Goal: Information Seeking & Learning: Learn about a topic

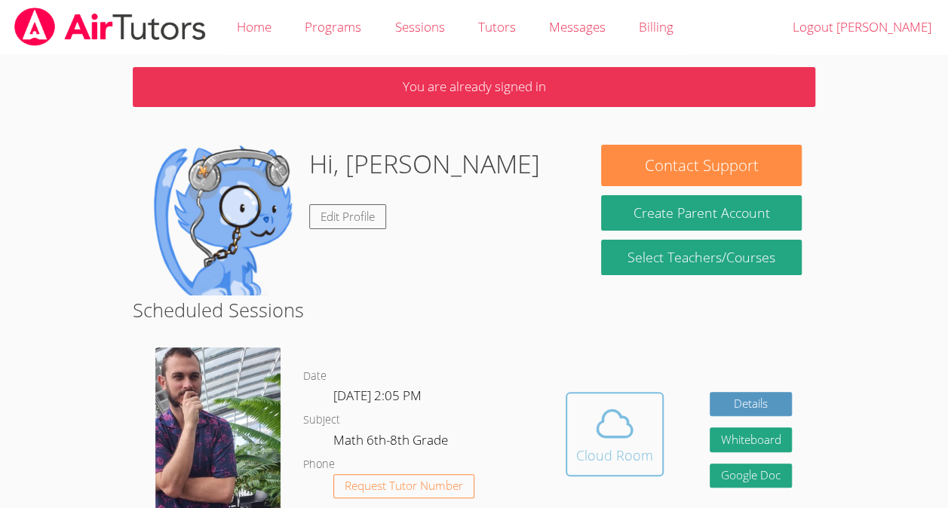
click at [624, 439] on icon at bounding box center [614, 424] width 42 height 42
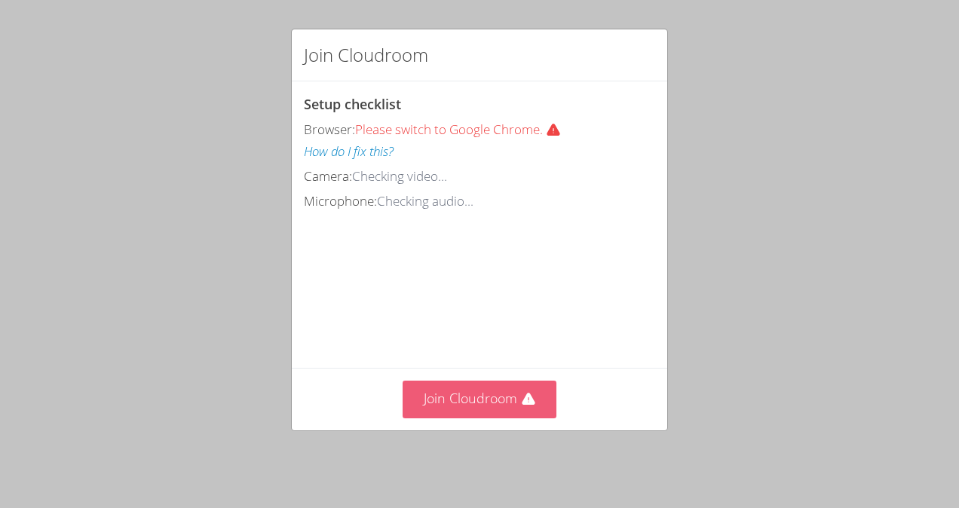
click at [482, 417] on button "Join Cloudroom" at bounding box center [480, 399] width 155 height 37
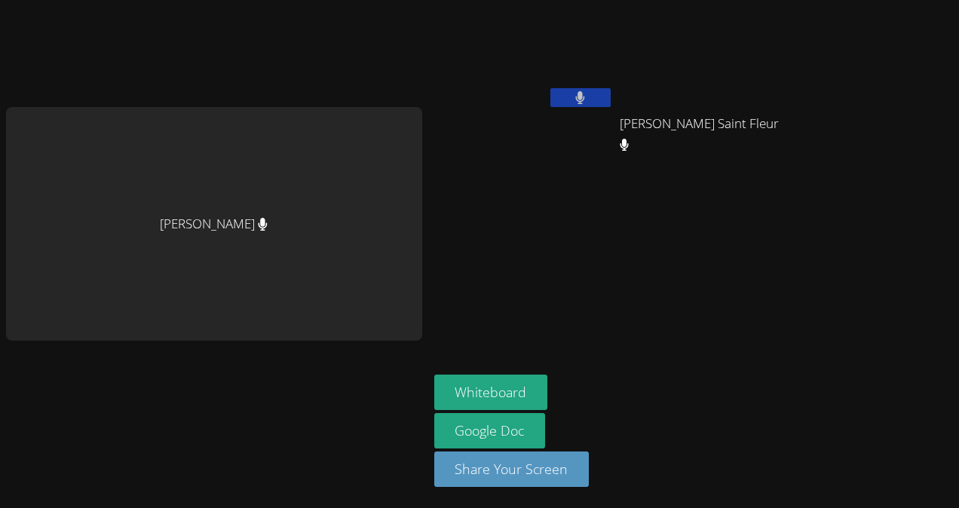
click at [590, 100] on button at bounding box center [580, 97] width 60 height 19
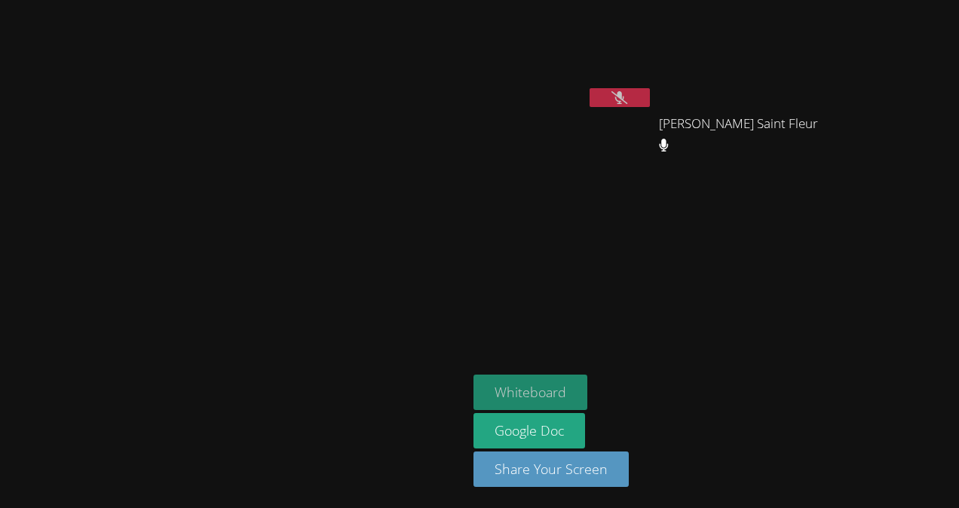
click at [587, 385] on button "Whiteboard" at bounding box center [530, 392] width 114 height 35
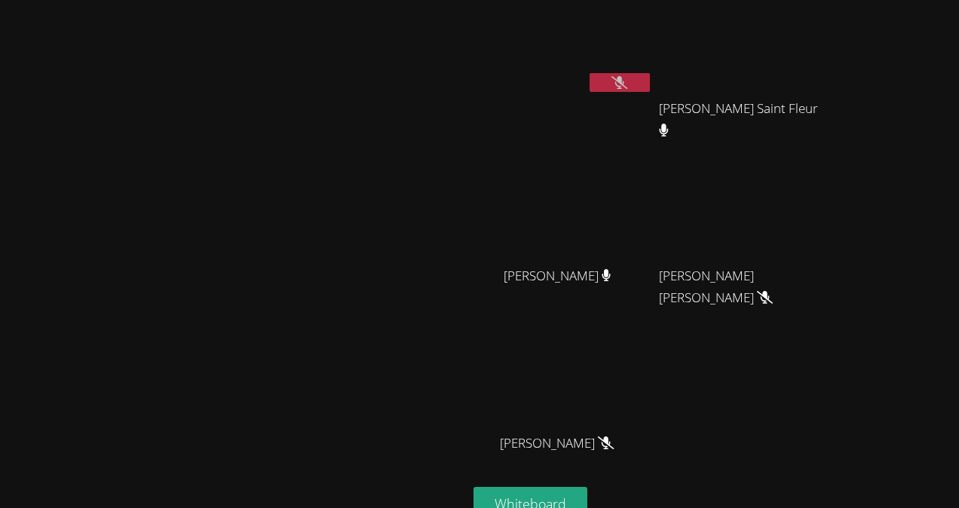
scroll to position [14, 0]
click at [627, 82] on icon at bounding box center [619, 83] width 16 height 13
click at [650, 85] on button at bounding box center [620, 83] width 60 height 19
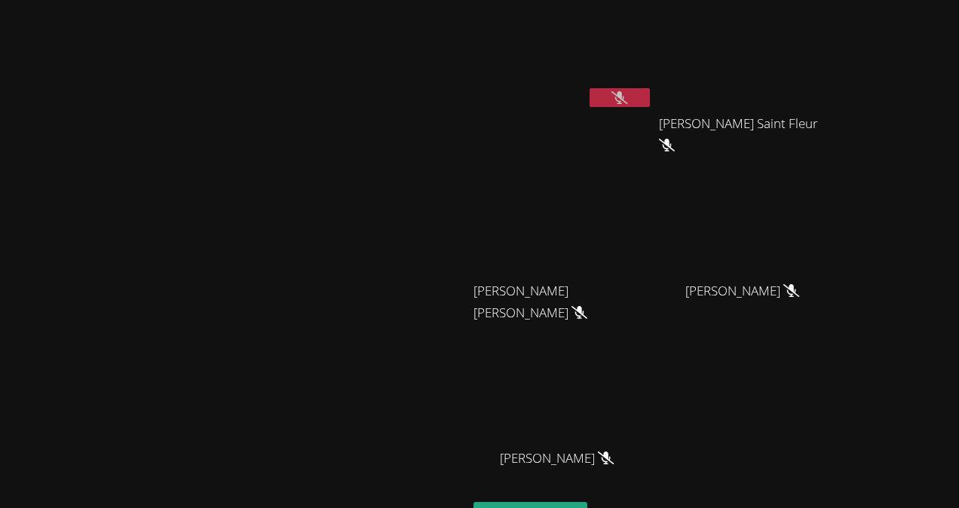
scroll to position [0, 0]
click at [650, 98] on button at bounding box center [620, 97] width 60 height 19
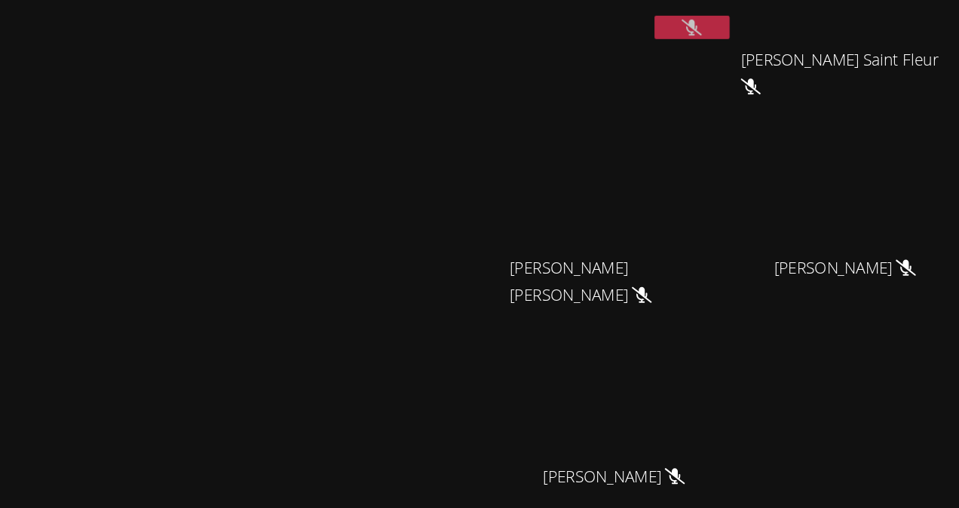
scroll to position [21, 0]
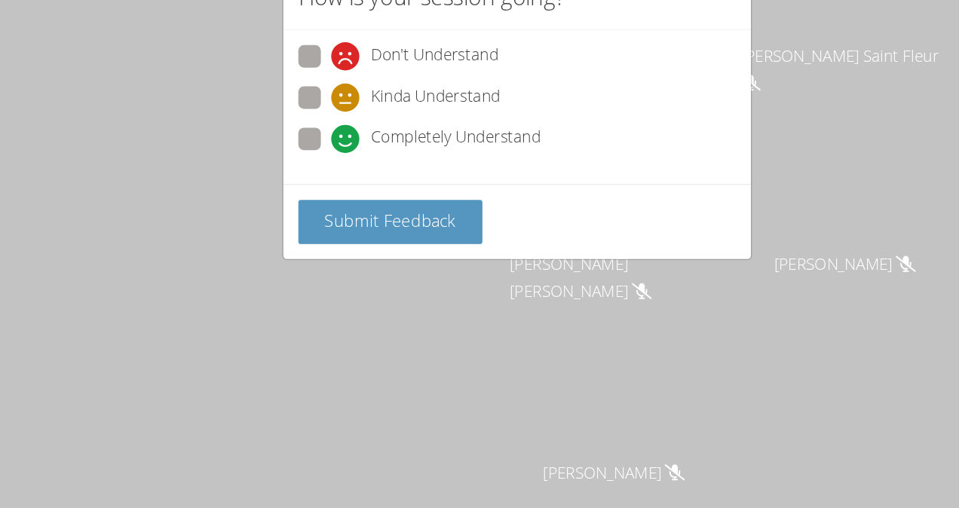
click at [330, 147] on span at bounding box center [330, 147] width 0 height 0
click at [330, 138] on input "Kinda Understand" at bounding box center [336, 133] width 13 height 13
radio input "true"
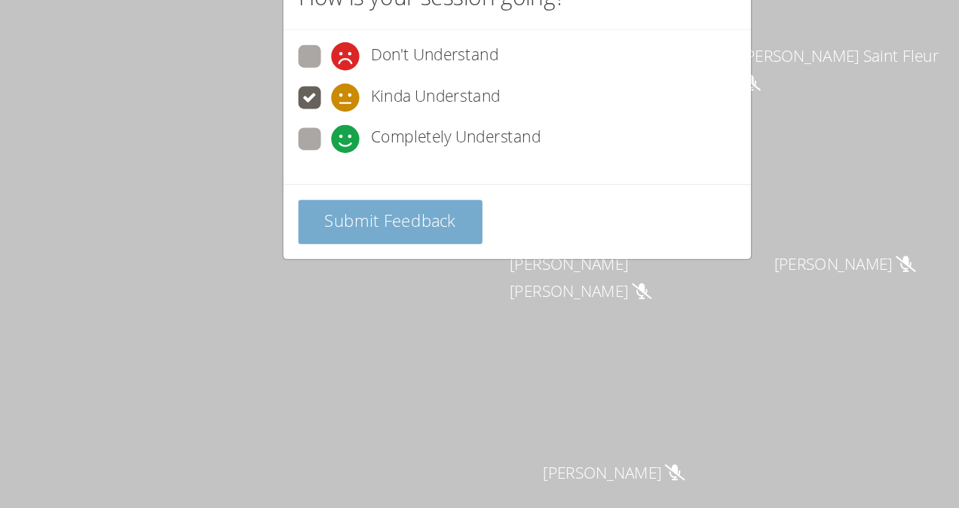
click at [332, 225] on span "Submit Feedback" at bounding box center [378, 234] width 106 height 18
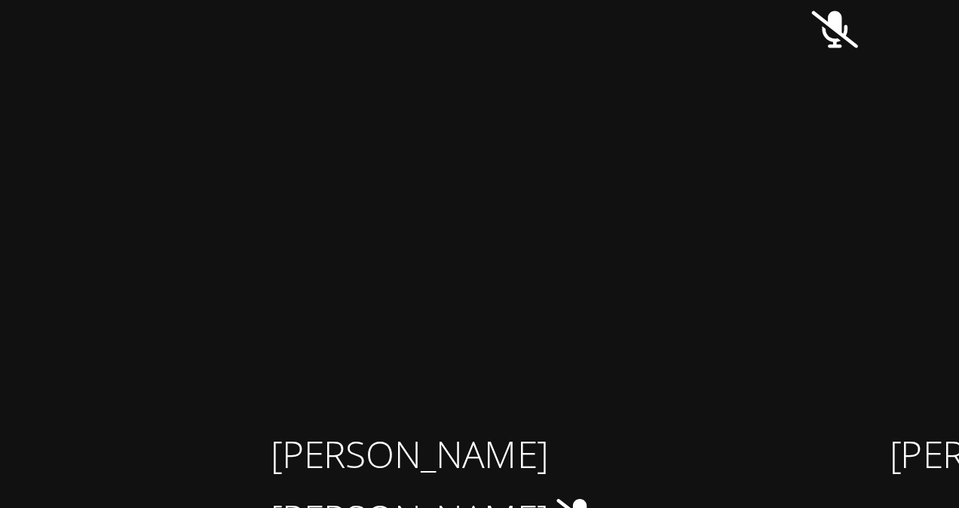
scroll to position [0, 0]
